Goal: Navigation & Orientation: Find specific page/section

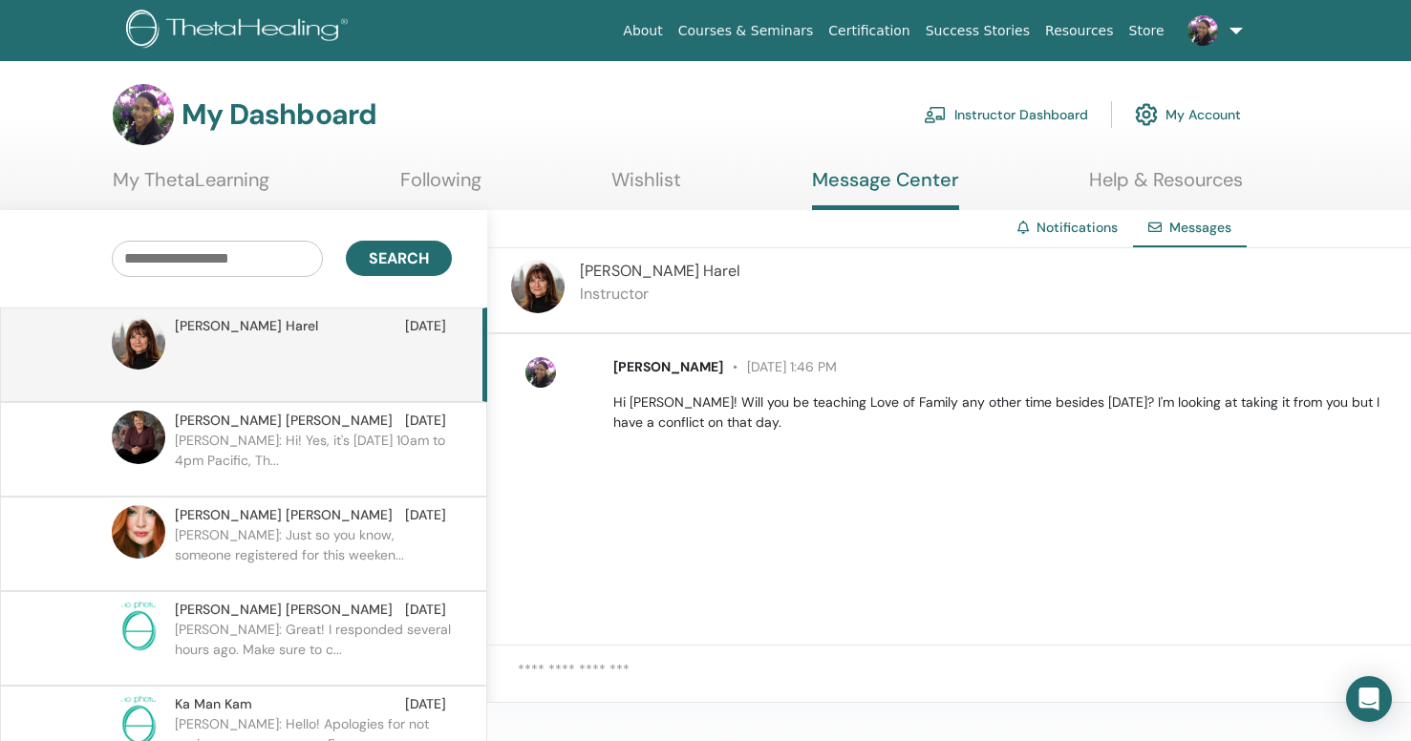
scroll to position [78, 0]
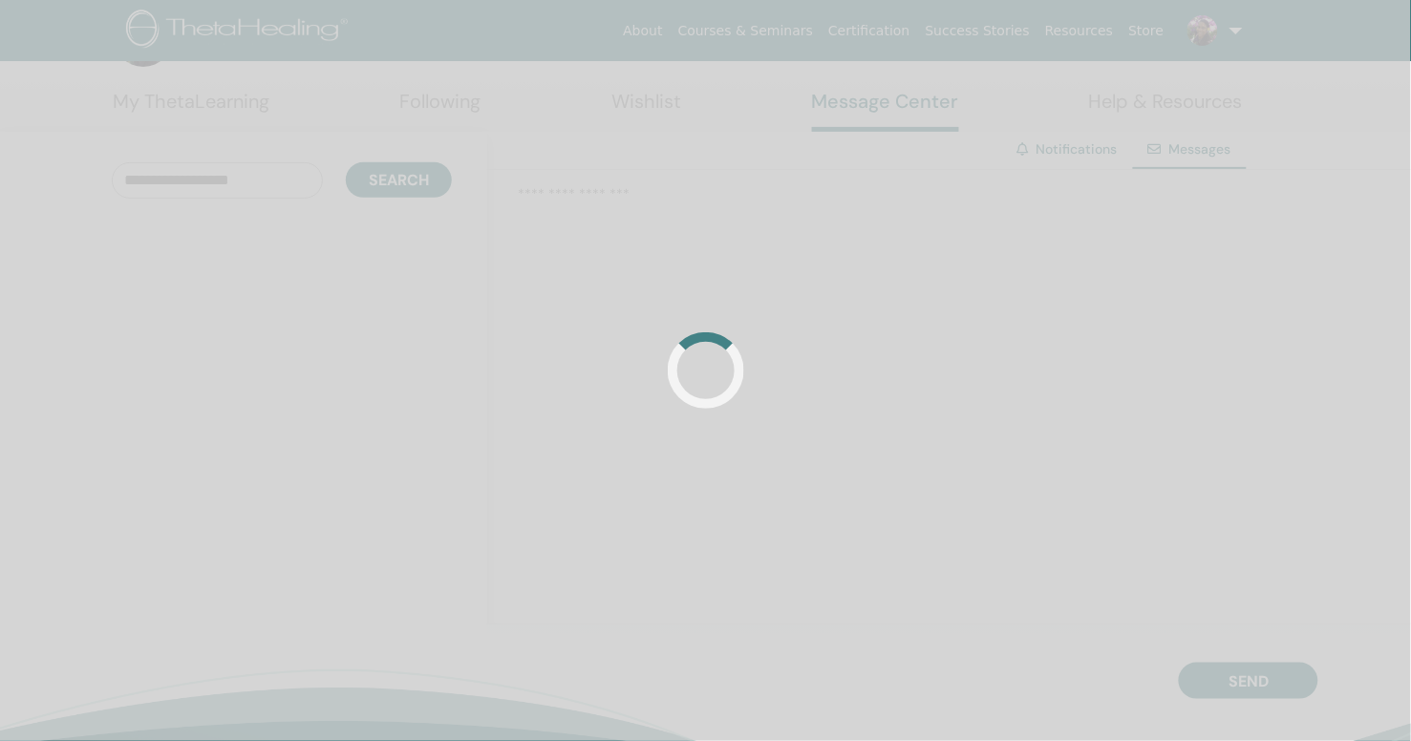
scroll to position [78, 0]
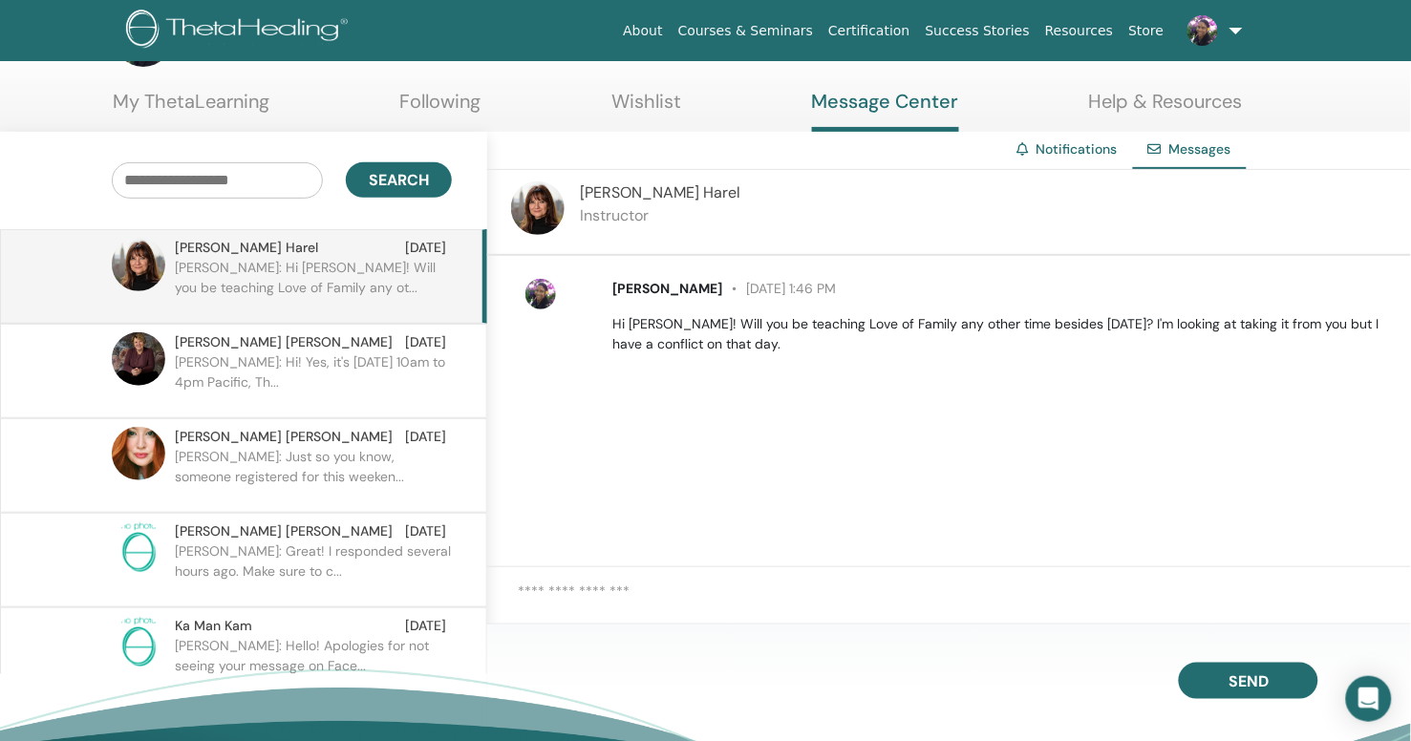
click at [203, 243] on span "Naomi Harel" at bounding box center [246, 248] width 143 height 20
click at [196, 95] on link "My ThetaLearning" at bounding box center [191, 108] width 157 height 37
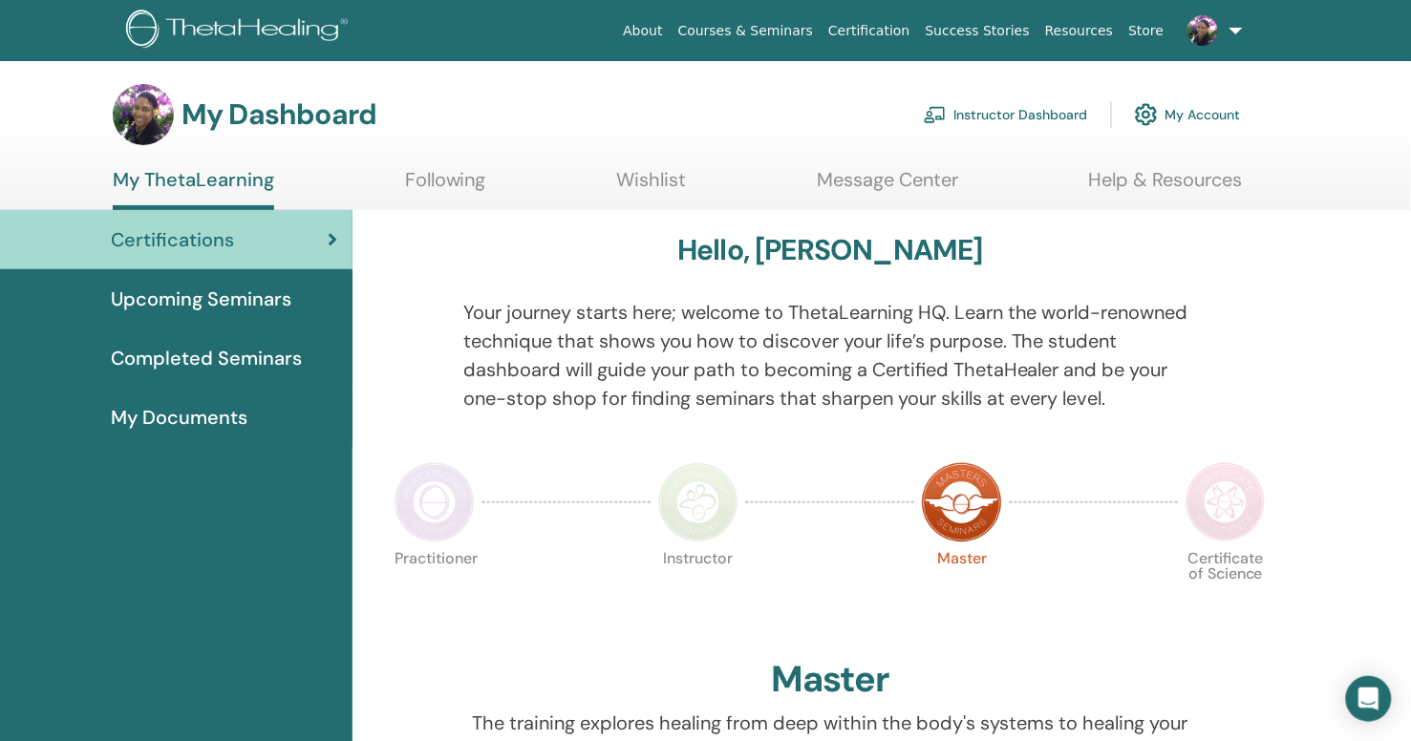
click at [485, 182] on ul "My ThetaLearning Following Wishlist Message Center Help & Resources" at bounding box center [678, 189] width 1130 height 42
click at [440, 182] on link "Following" at bounding box center [445, 186] width 81 height 37
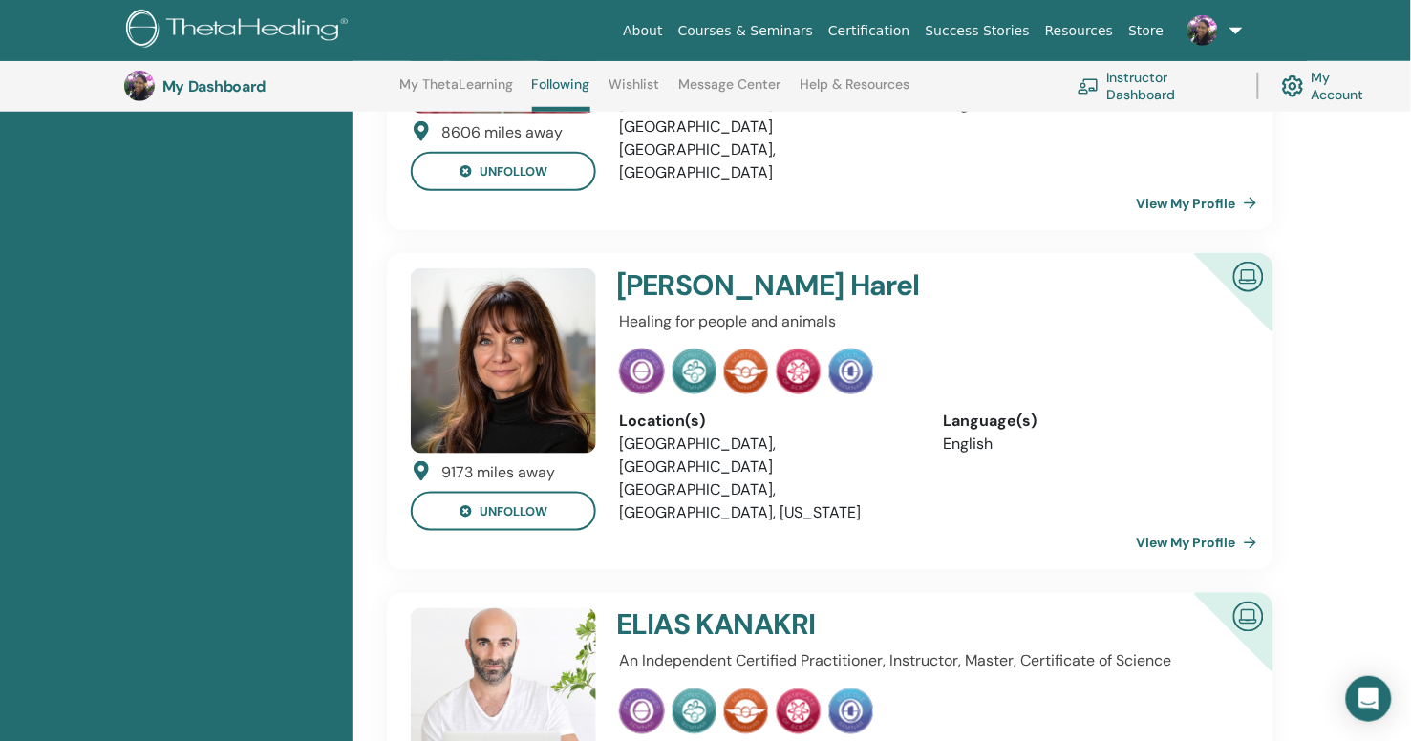
scroll to position [373, 0]
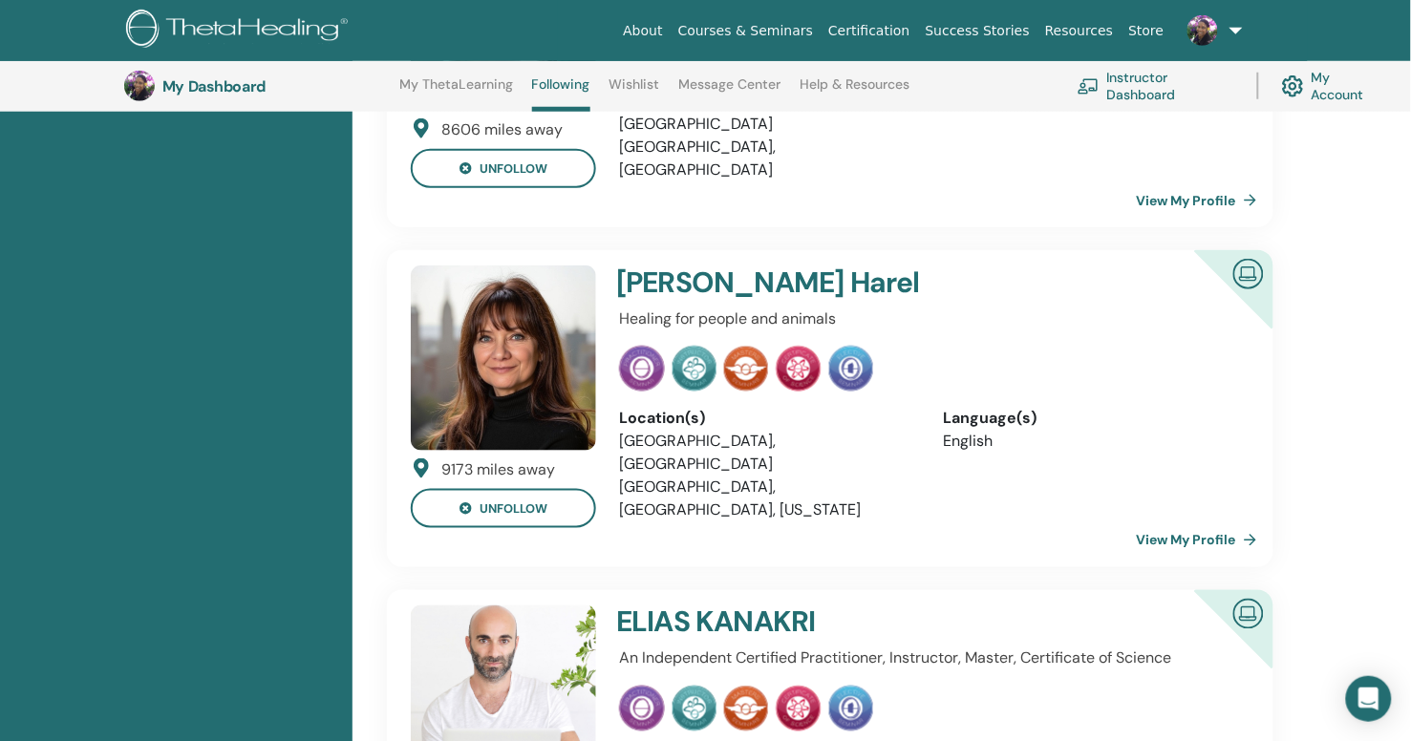
click at [1195, 521] on link "View My Profile" at bounding box center [1201, 540] width 128 height 38
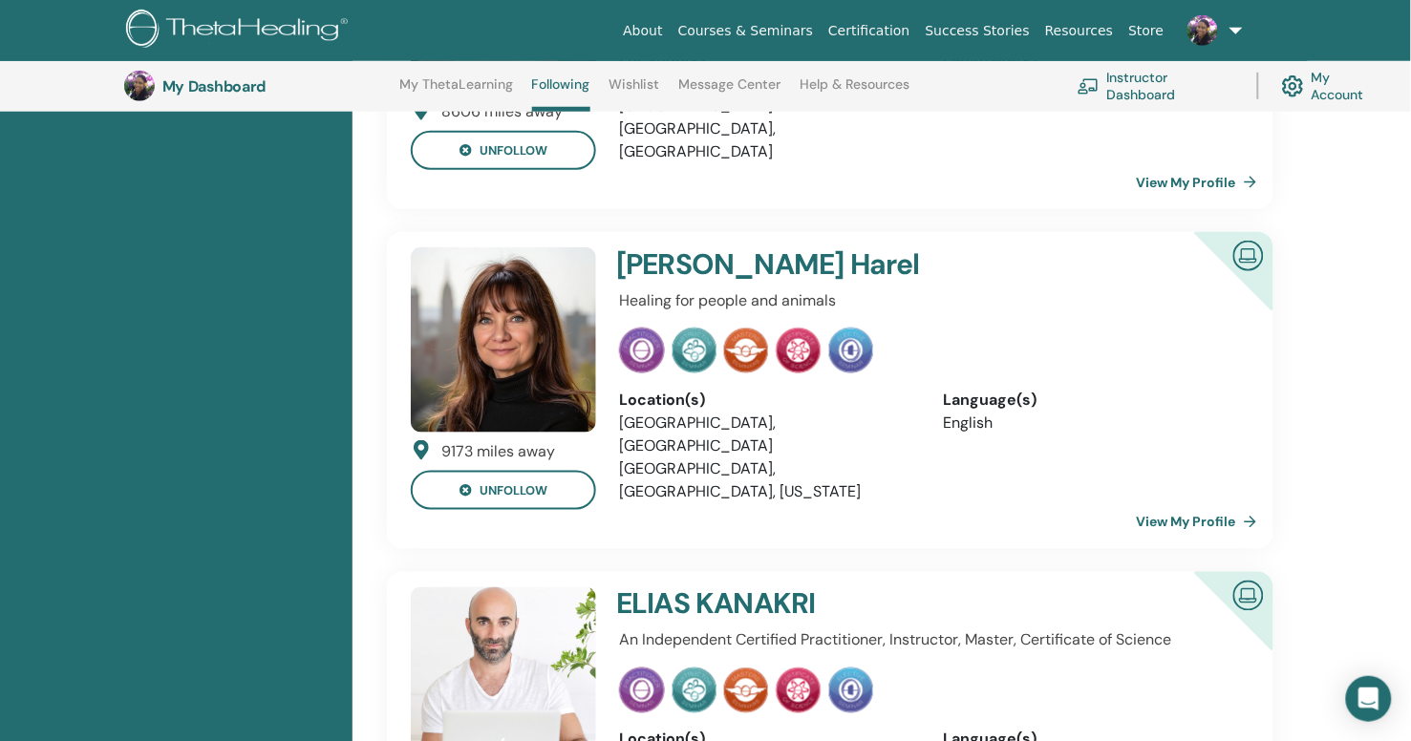
scroll to position [481, 0]
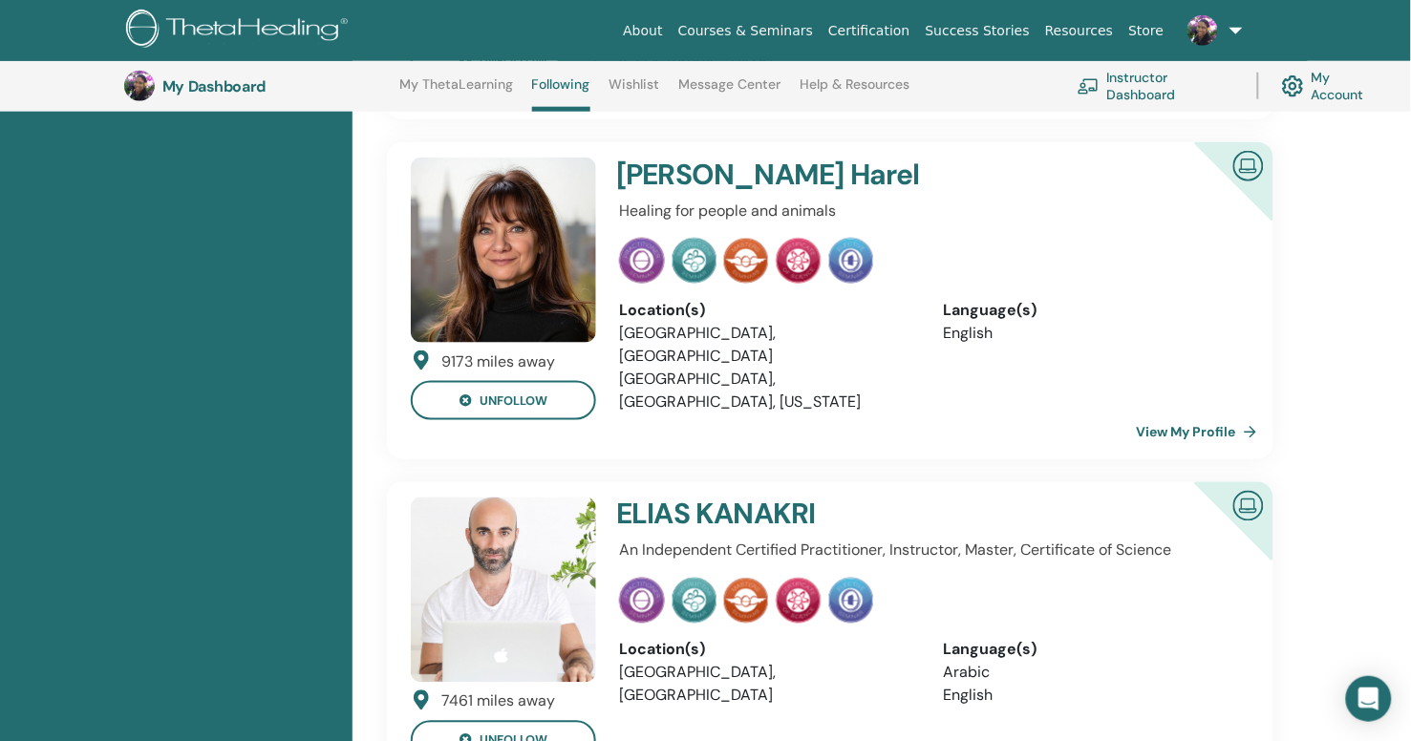
click at [1184, 414] on link "View My Profile" at bounding box center [1201, 433] width 128 height 38
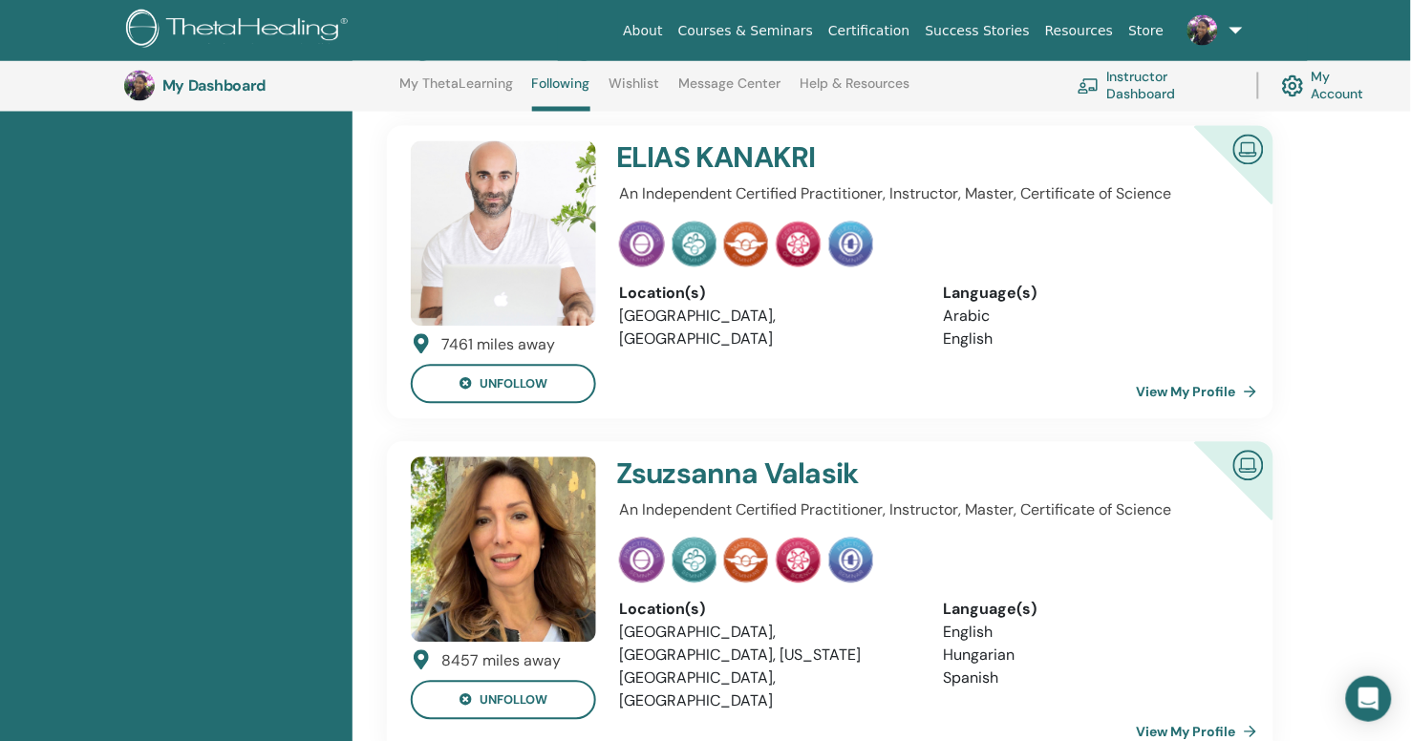
scroll to position [885, 0]
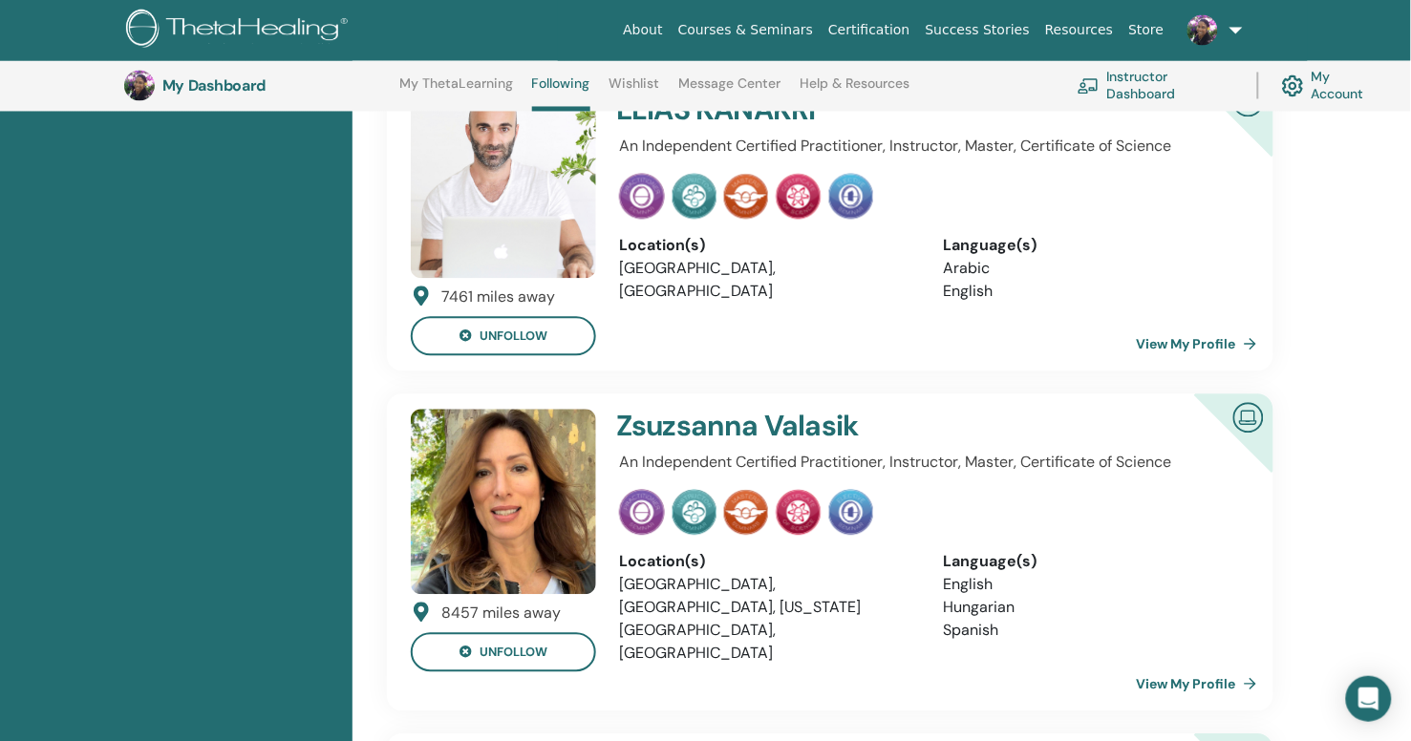
click at [1190, 666] on link "View My Profile" at bounding box center [1201, 685] width 128 height 38
